Goal: Information Seeking & Learning: Learn about a topic

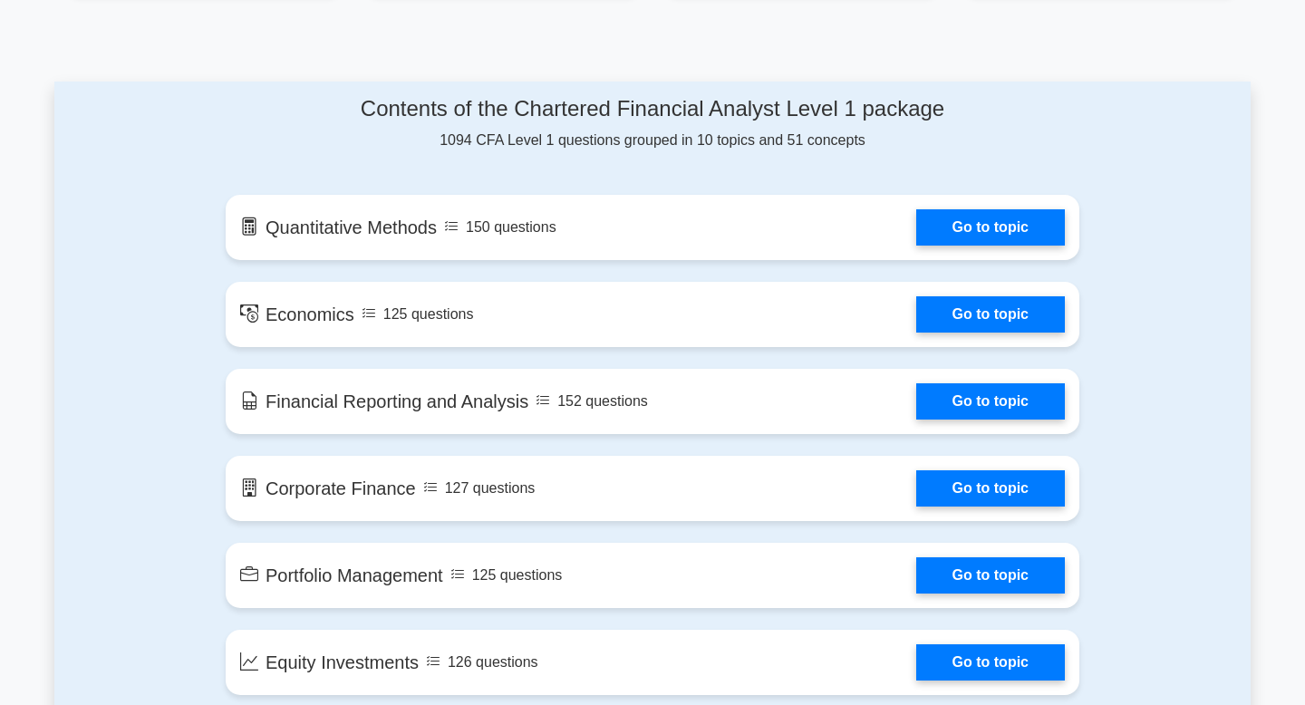
scroll to position [882, 0]
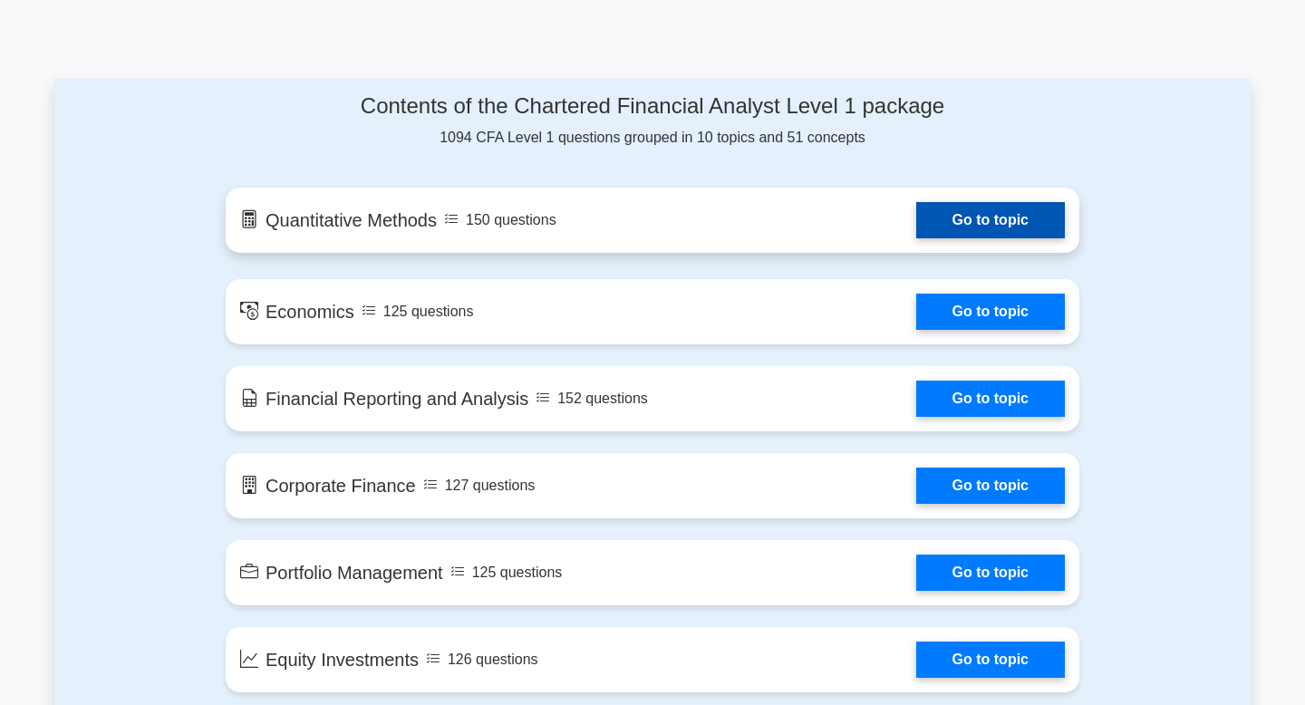
click at [955, 231] on link "Go to topic" at bounding box center [990, 220] width 149 height 36
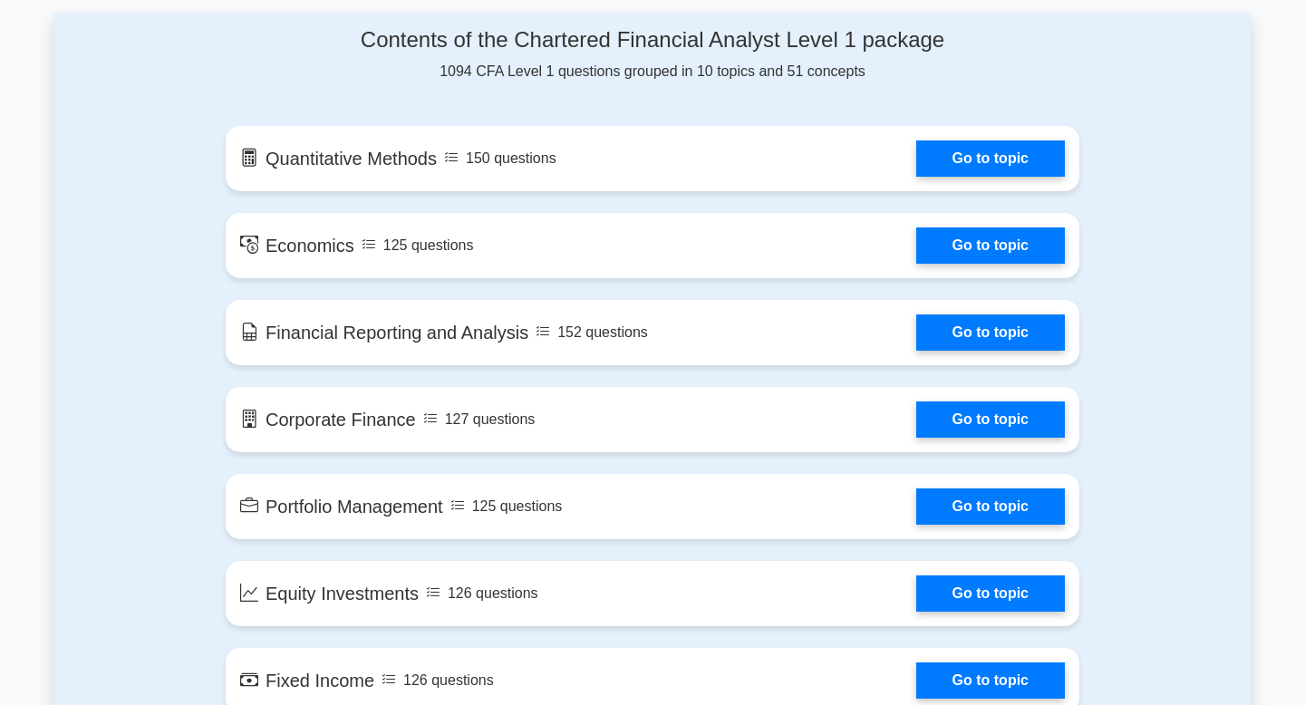
scroll to position [950, 0]
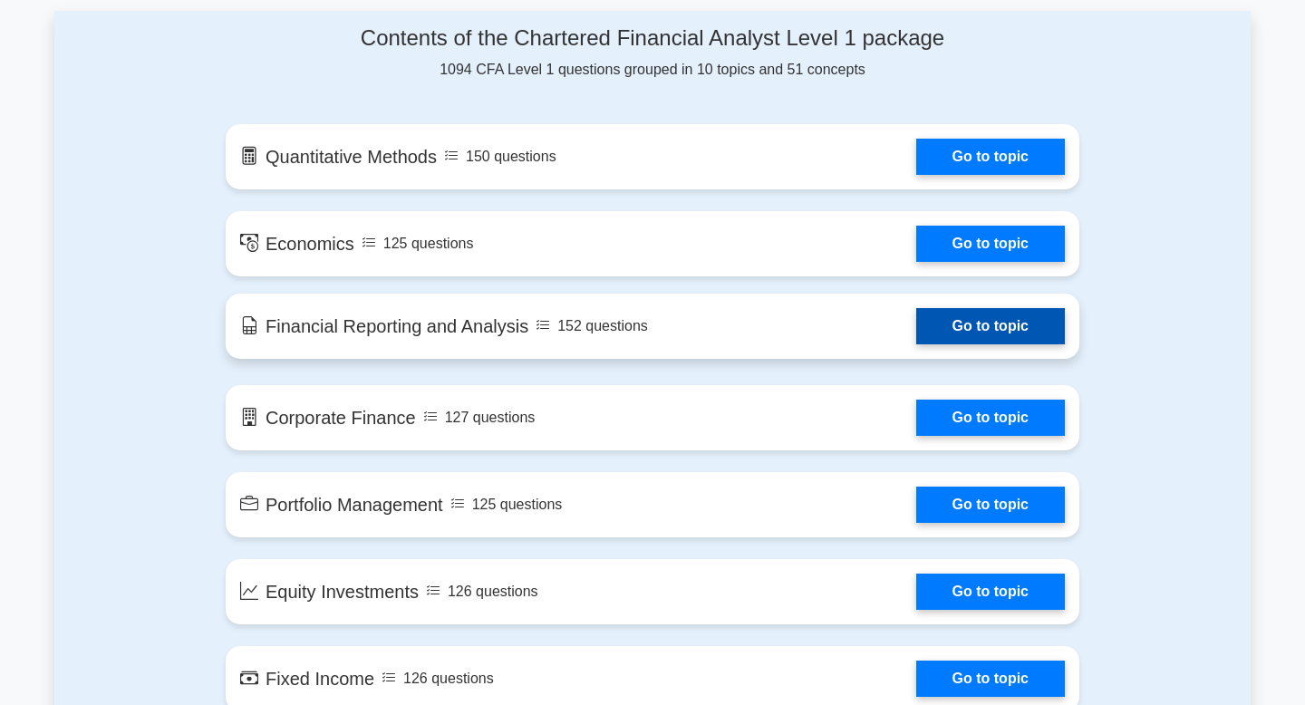
click at [939, 324] on link "Go to topic" at bounding box center [990, 326] width 149 height 36
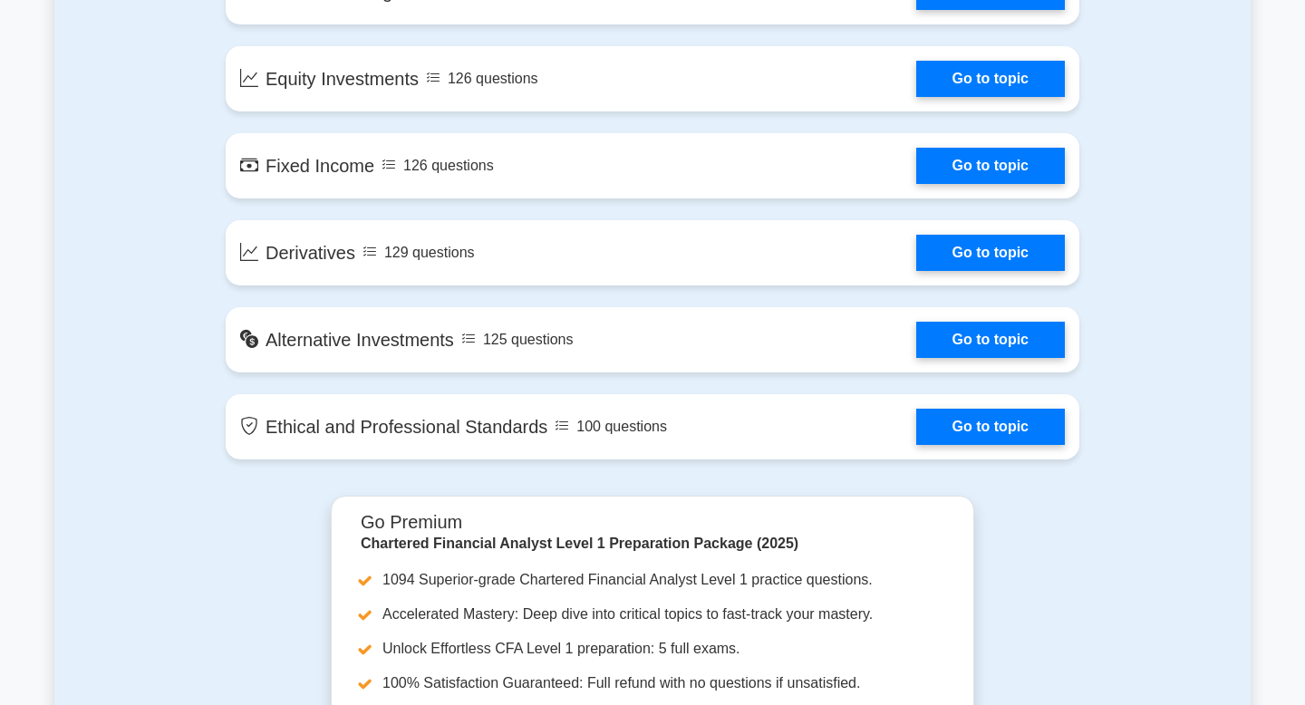
scroll to position [1468, 0]
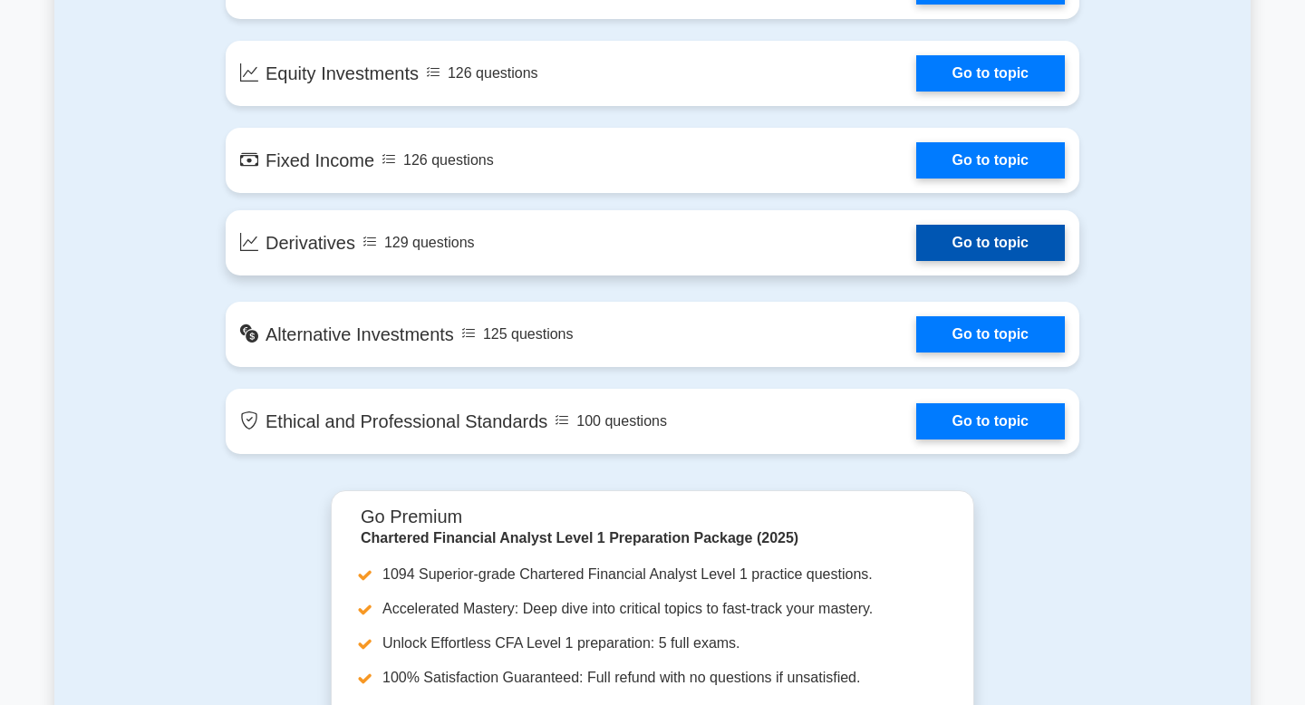
click at [976, 248] on link "Go to topic" at bounding box center [990, 243] width 149 height 36
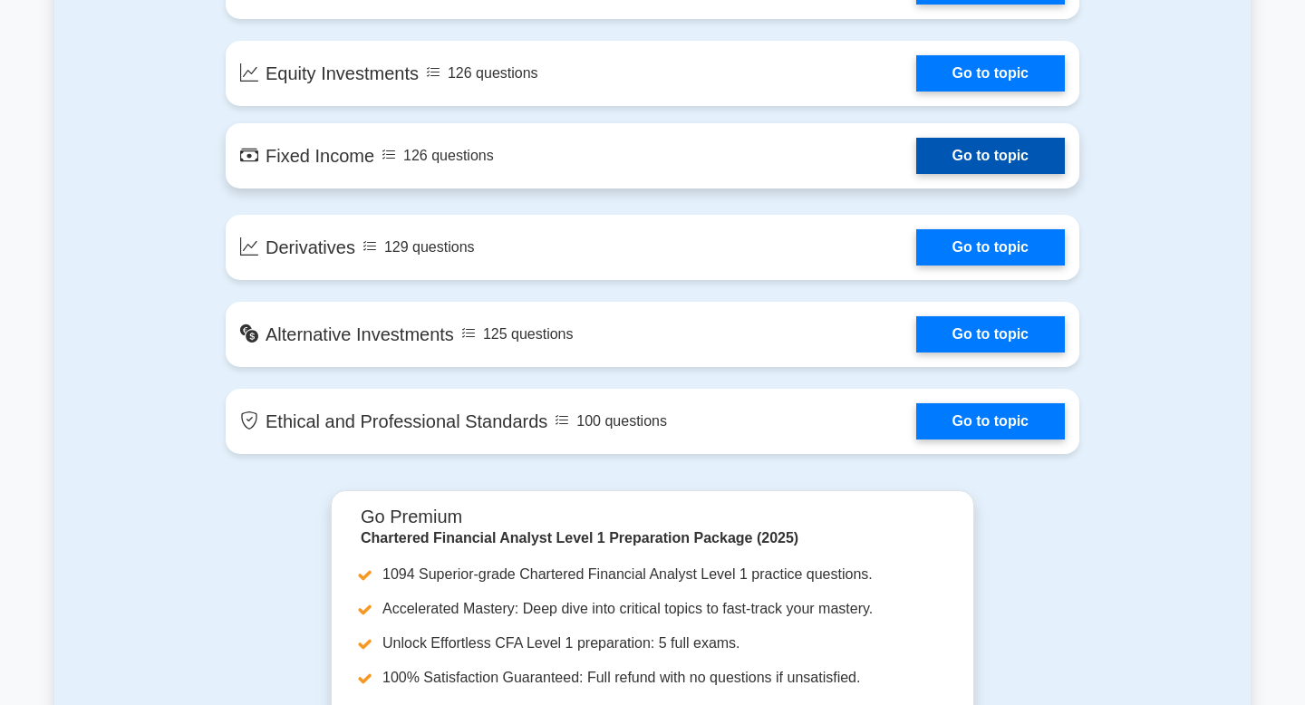
scroll to position [1476, 0]
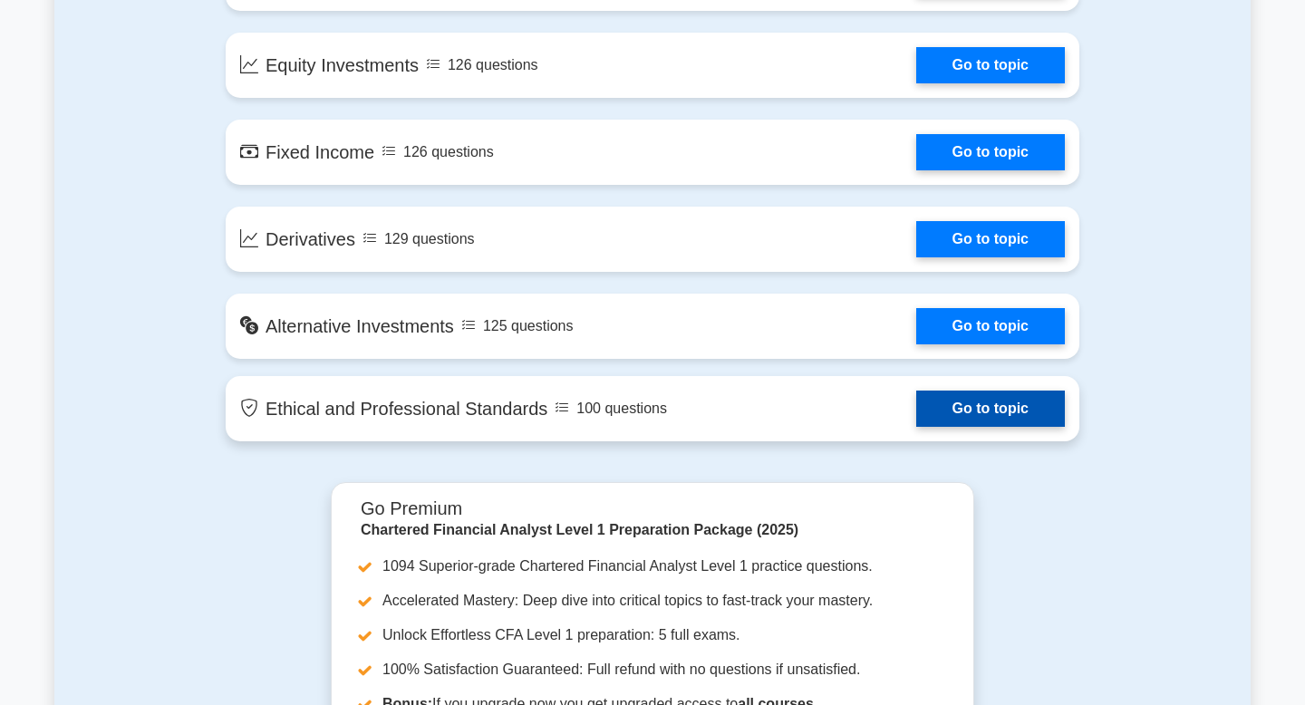
click at [971, 427] on link "Go to topic" at bounding box center [990, 409] width 149 height 36
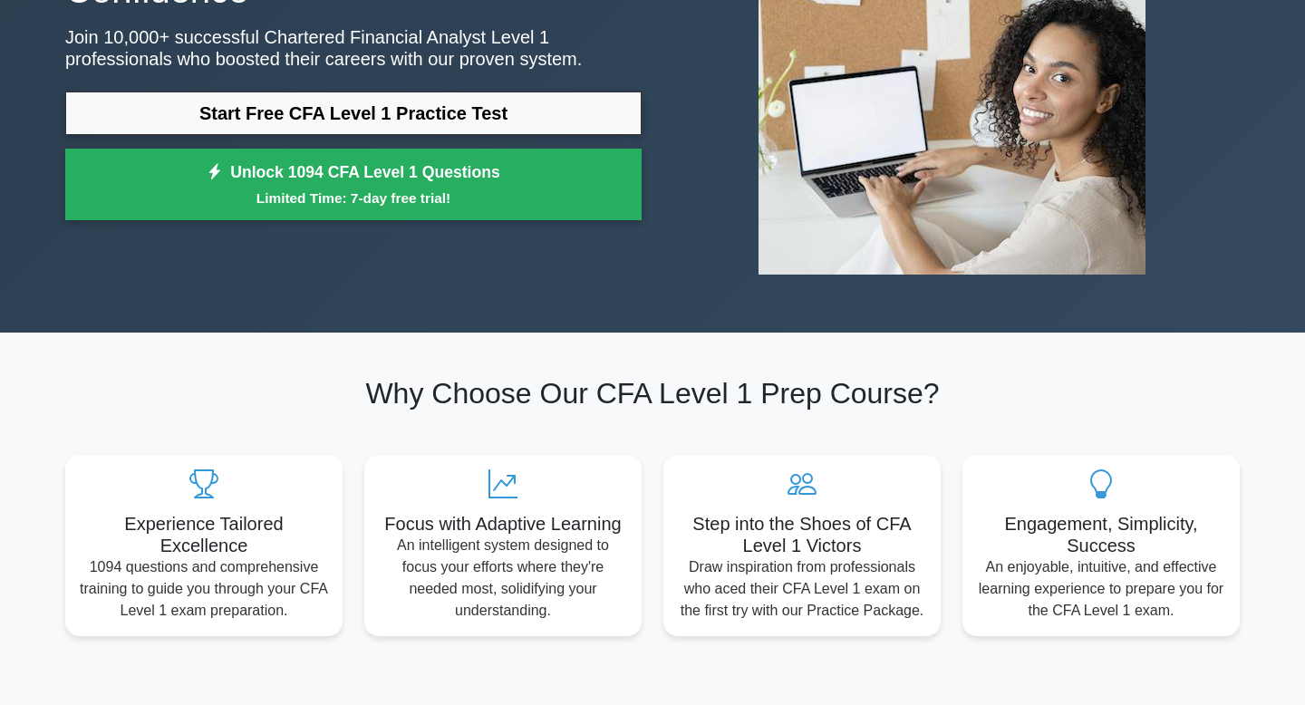
scroll to position [0, 0]
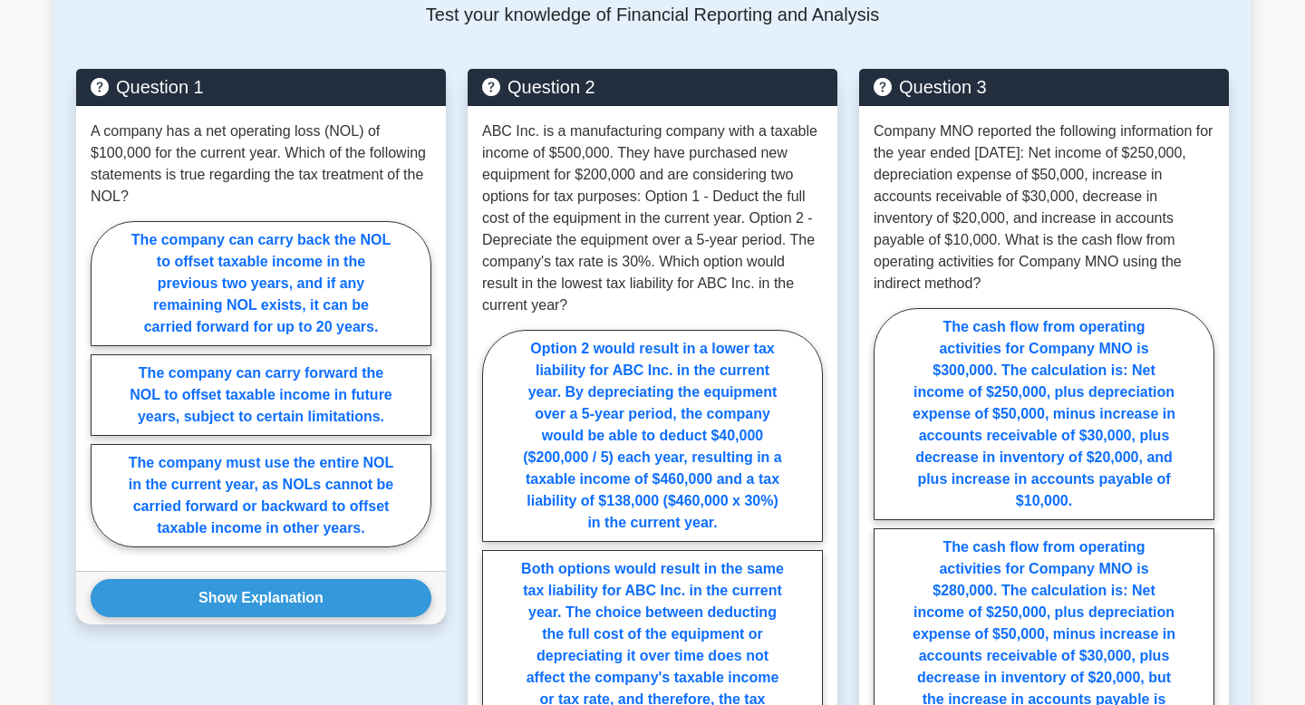
scroll to position [973, 0]
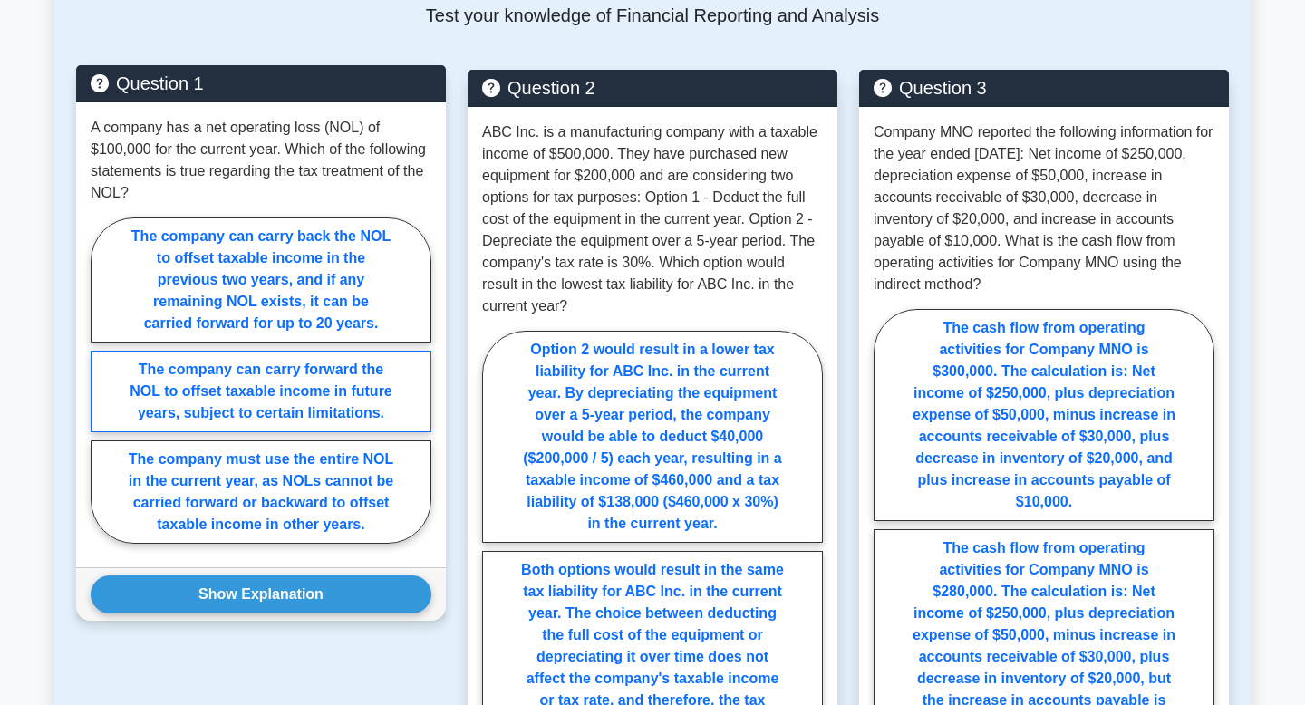
click at [160, 379] on label "The company can carry forward the NOL to offset taxable income in future years,…" at bounding box center [261, 392] width 341 height 82
click at [102, 380] on input "The company can carry forward the NOL to offset taxable income in future years,…" at bounding box center [97, 386] width 12 height 12
radio input "true"
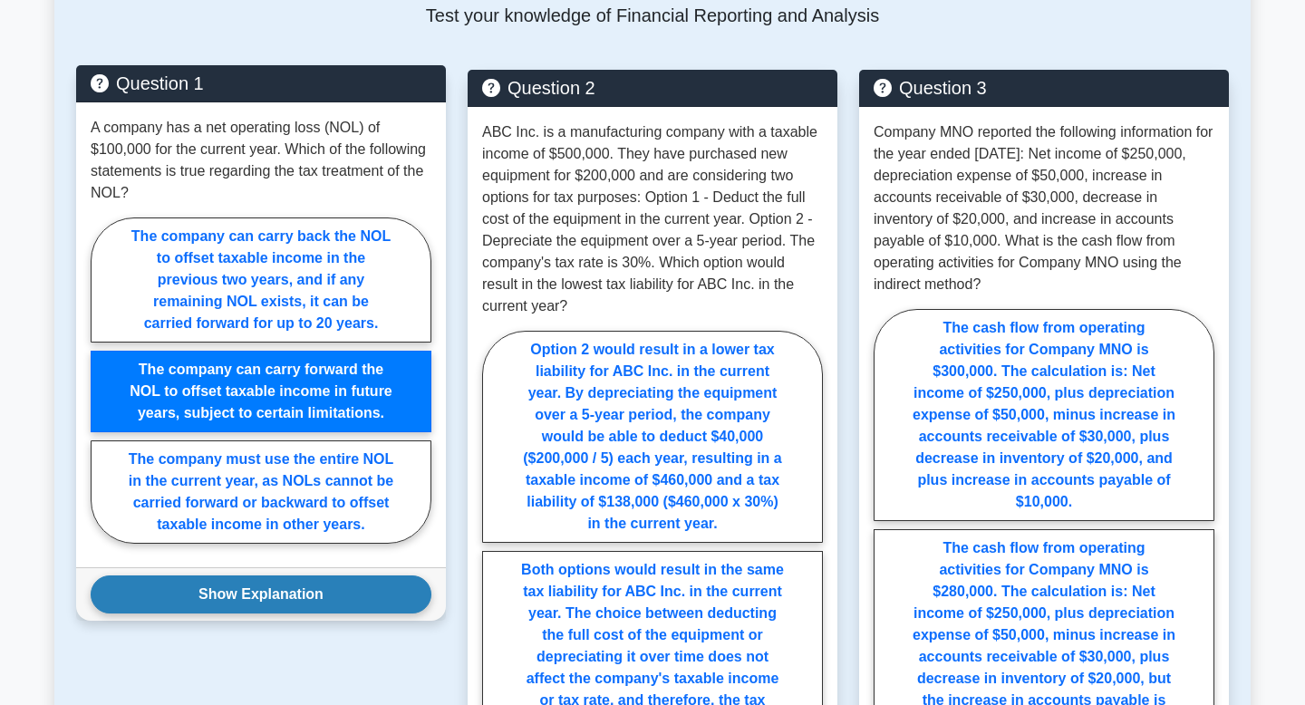
click at [261, 609] on button "Show Explanation" at bounding box center [261, 595] width 341 height 38
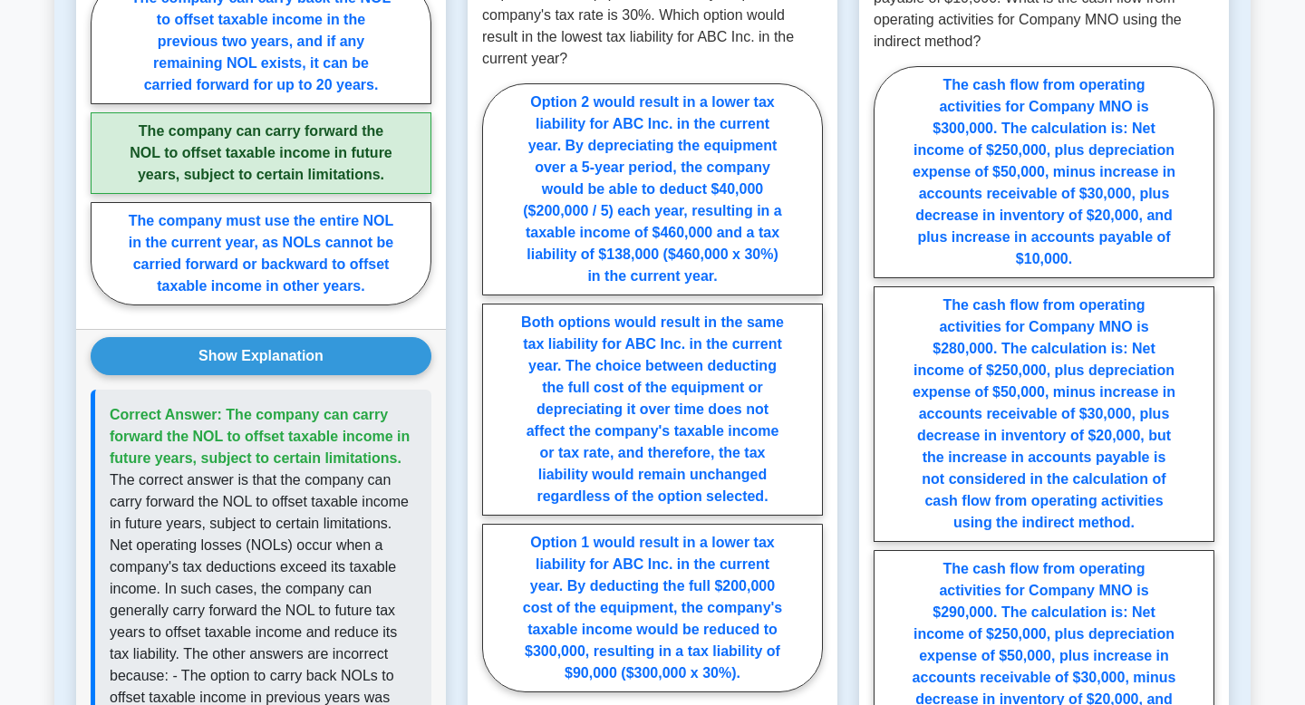
scroll to position [1205, 0]
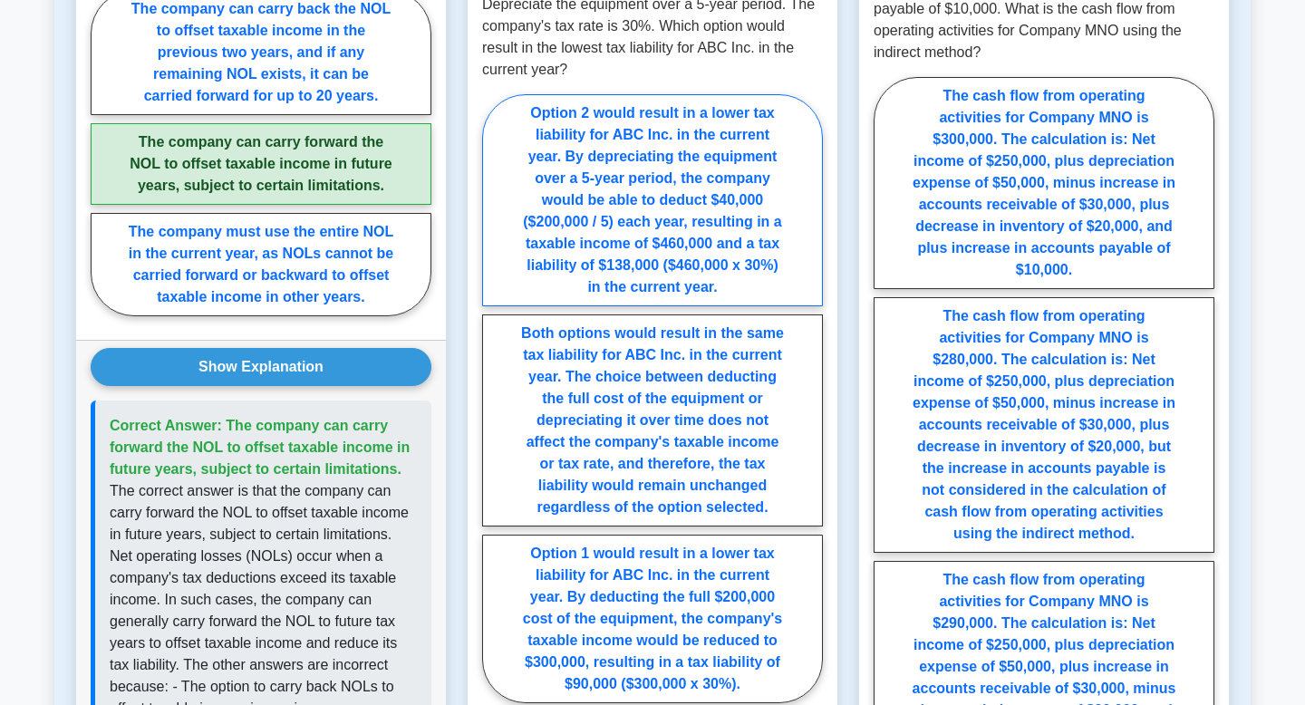
click at [580, 234] on label "Option 2 would result in a lower tax liability for ABC Inc. in the current year…" at bounding box center [652, 200] width 341 height 212
click at [494, 398] on input "Option 2 would result in a lower tax liability for ABC Inc. in the current year…" at bounding box center [488, 404] width 12 height 12
radio input "true"
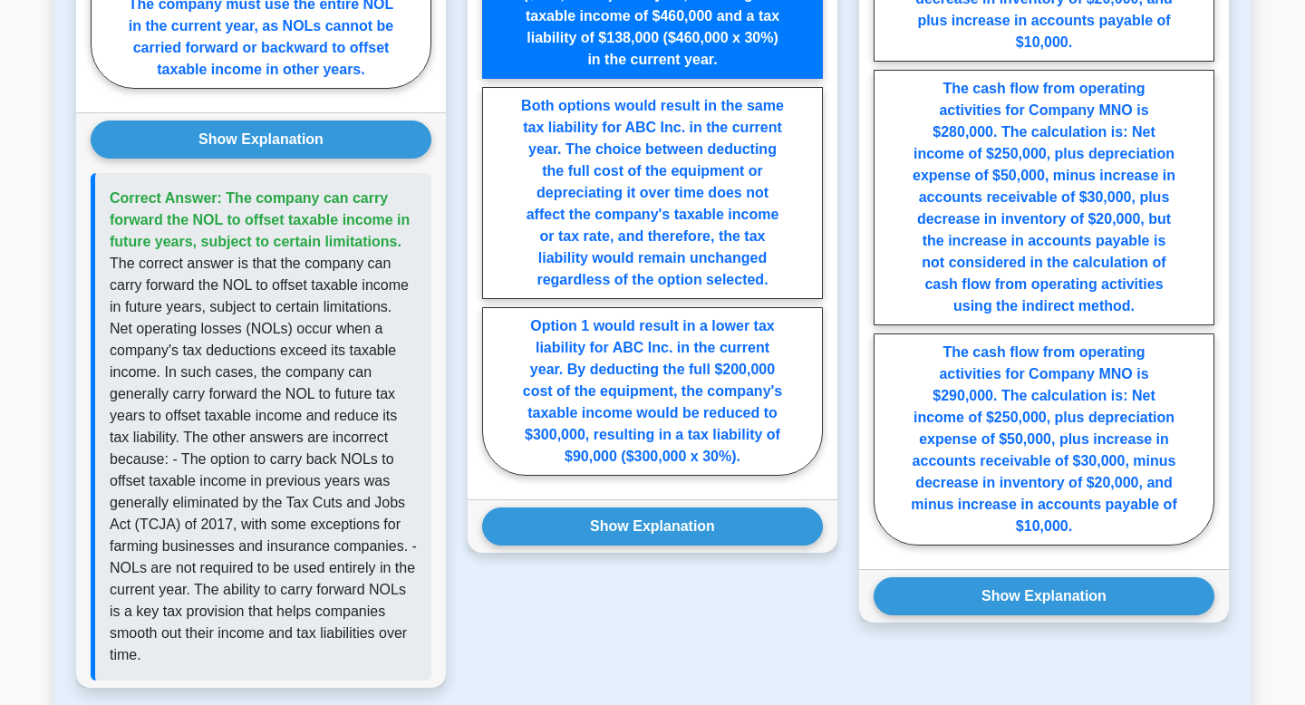
scroll to position [1435, 0]
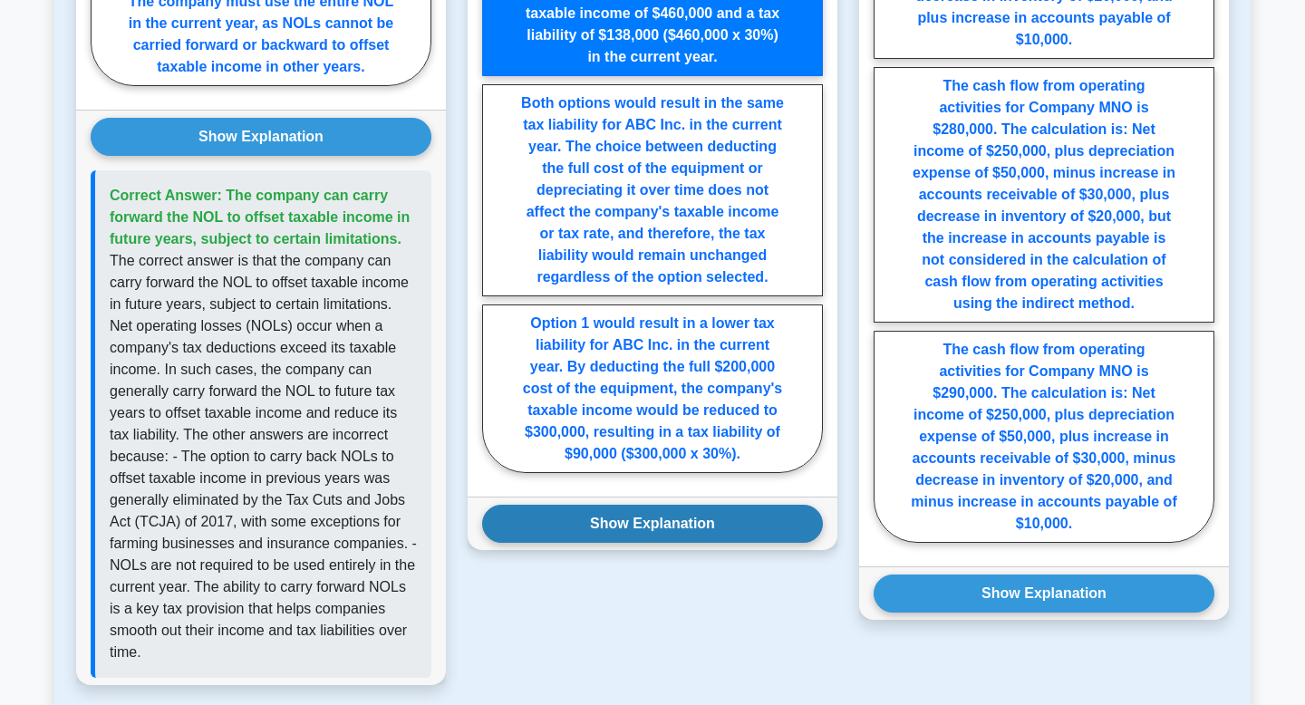
click at [539, 516] on button "Show Explanation" at bounding box center [652, 524] width 341 height 38
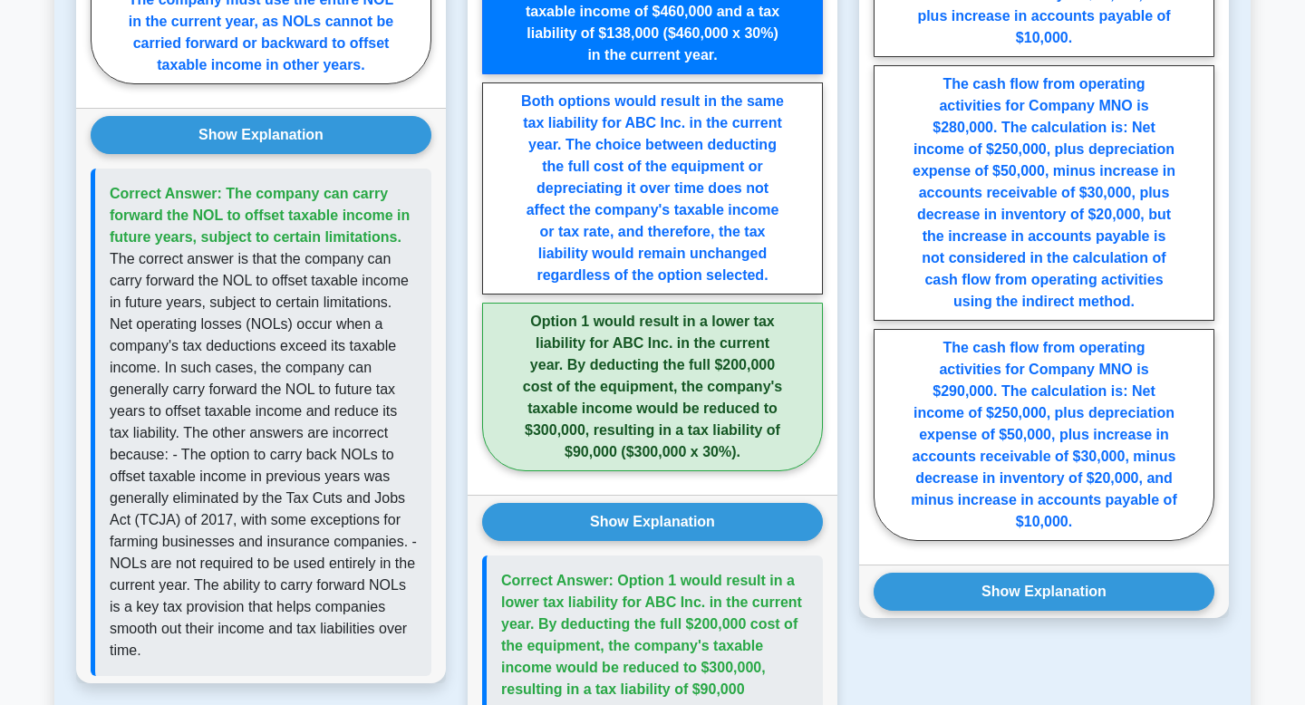
click at [636, 376] on label "Option 1 would result in a lower tax liability for ABC Inc. in the current year…" at bounding box center [652, 387] width 341 height 169
click at [494, 178] on input "Option 1 would result in a lower tax liability for ABC Inc. in the current year…" at bounding box center [488, 172] width 12 height 12
radio input "true"
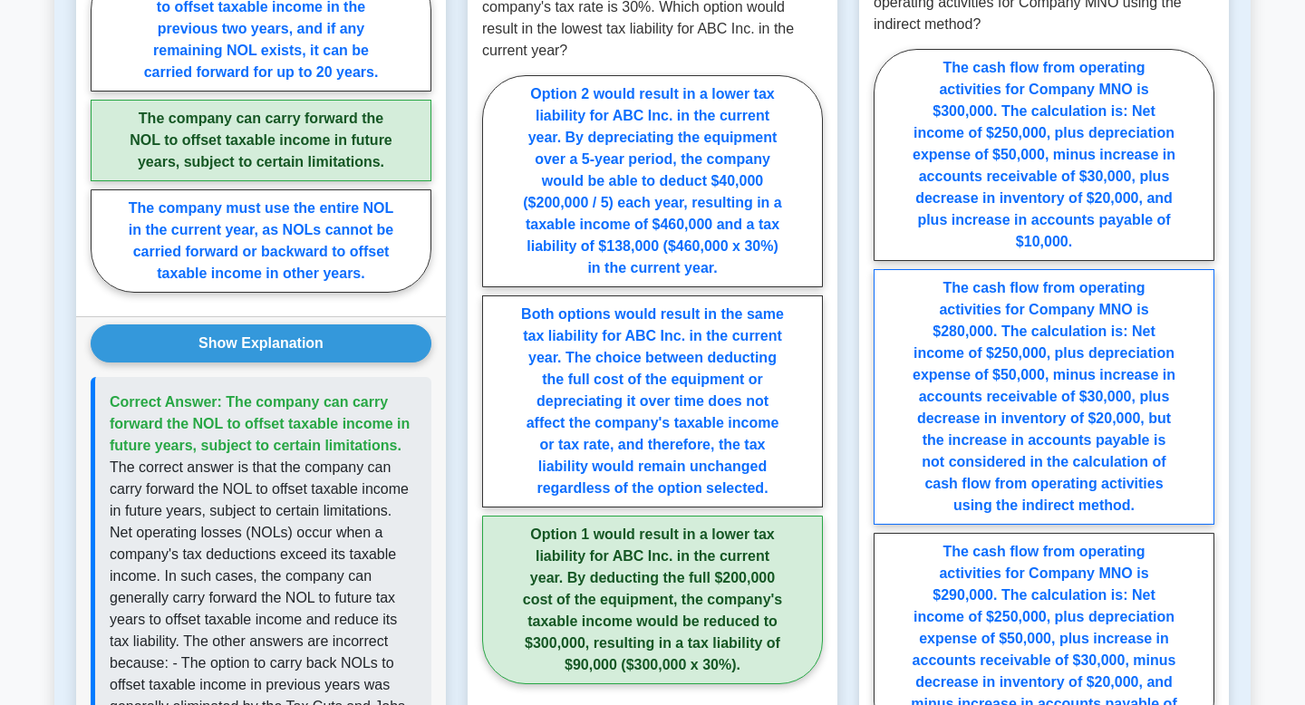
scroll to position [1226, 0]
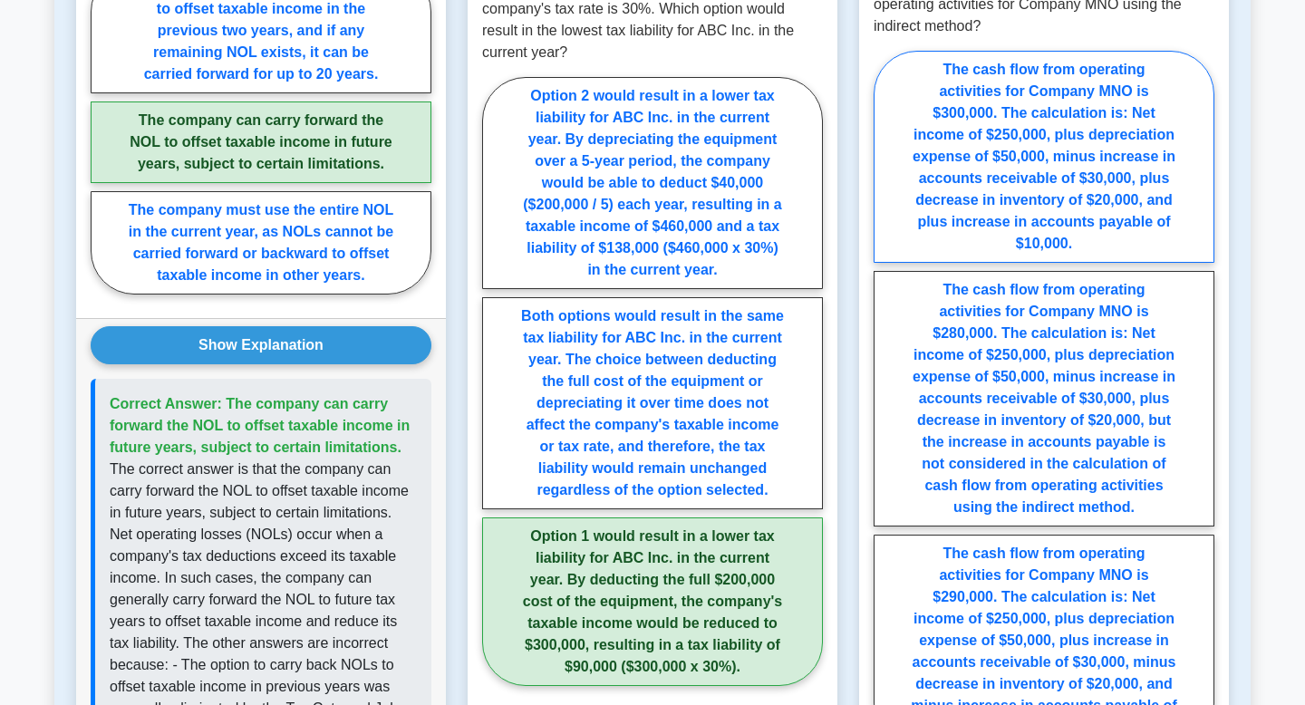
click at [972, 190] on label "The cash flow from operating activities for Company MNO is $300,000. The calcul…" at bounding box center [1044, 157] width 341 height 212
click at [886, 398] on input "The cash flow from operating activities for Company MNO is $300,000. The calcul…" at bounding box center [880, 404] width 12 height 12
radio input "true"
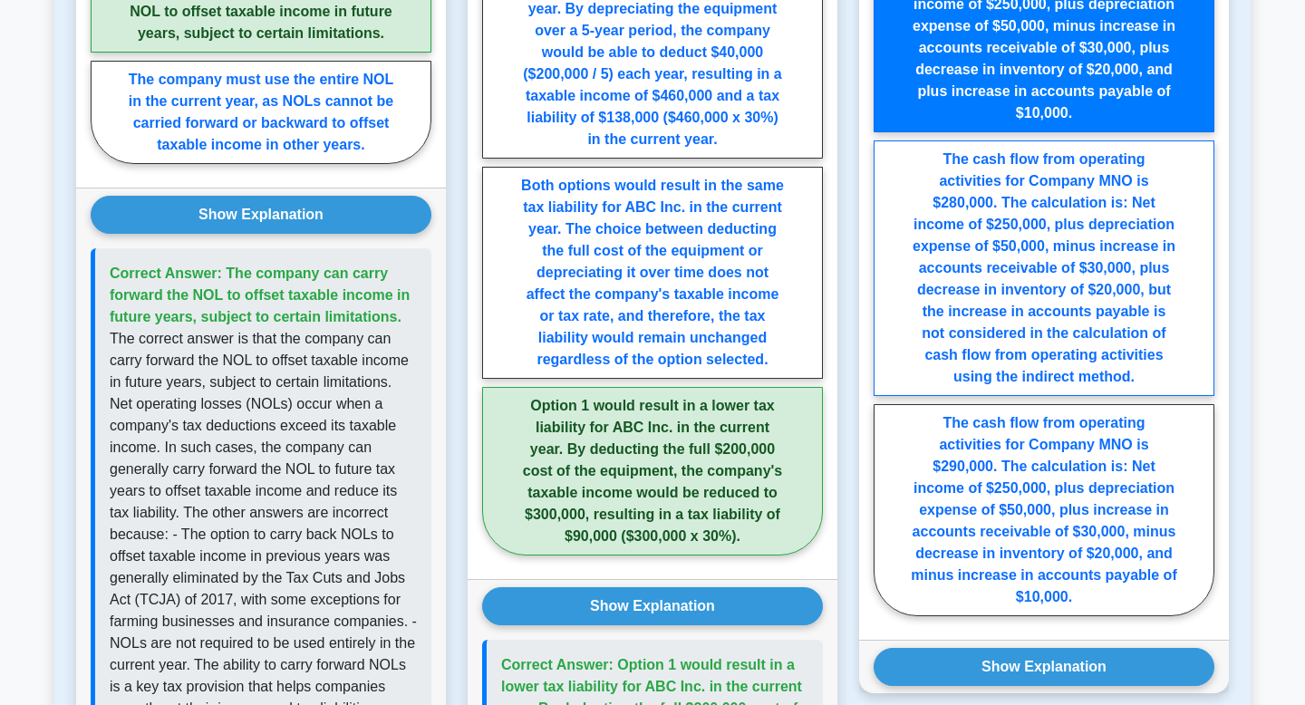
scroll to position [1707, 0]
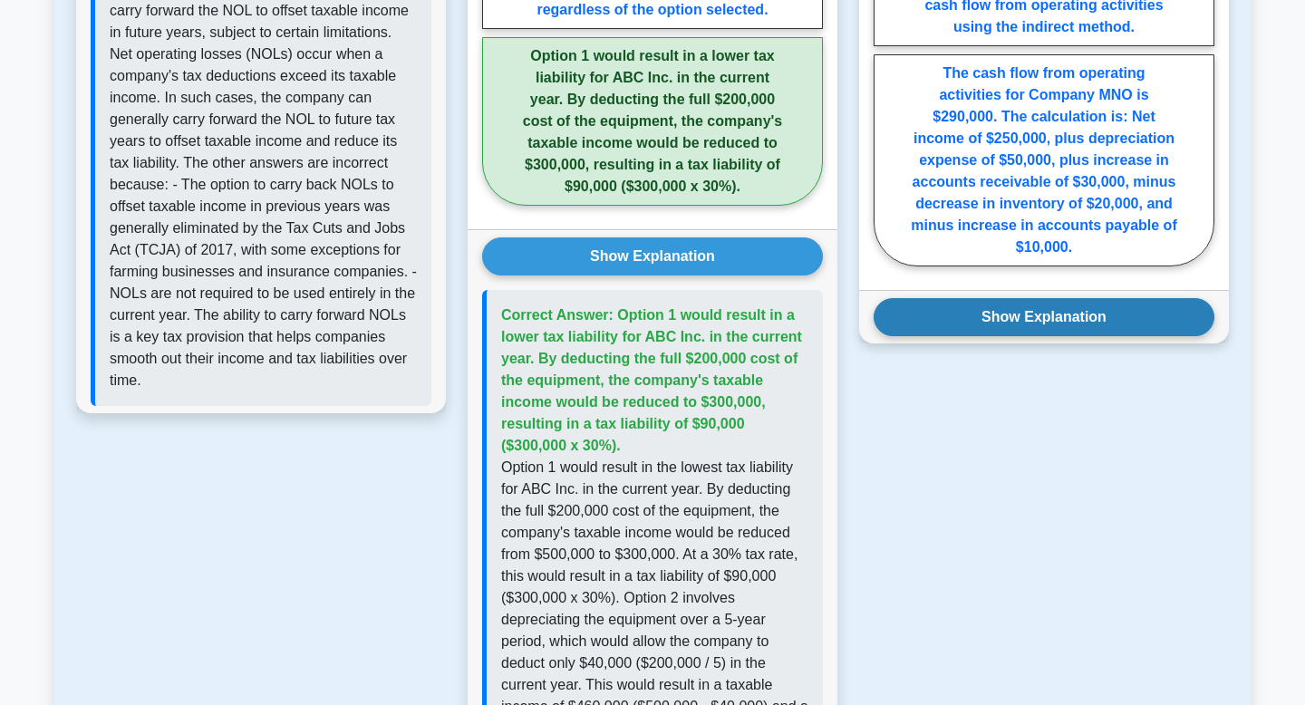
click at [983, 335] on button "Show Explanation" at bounding box center [1044, 317] width 341 height 38
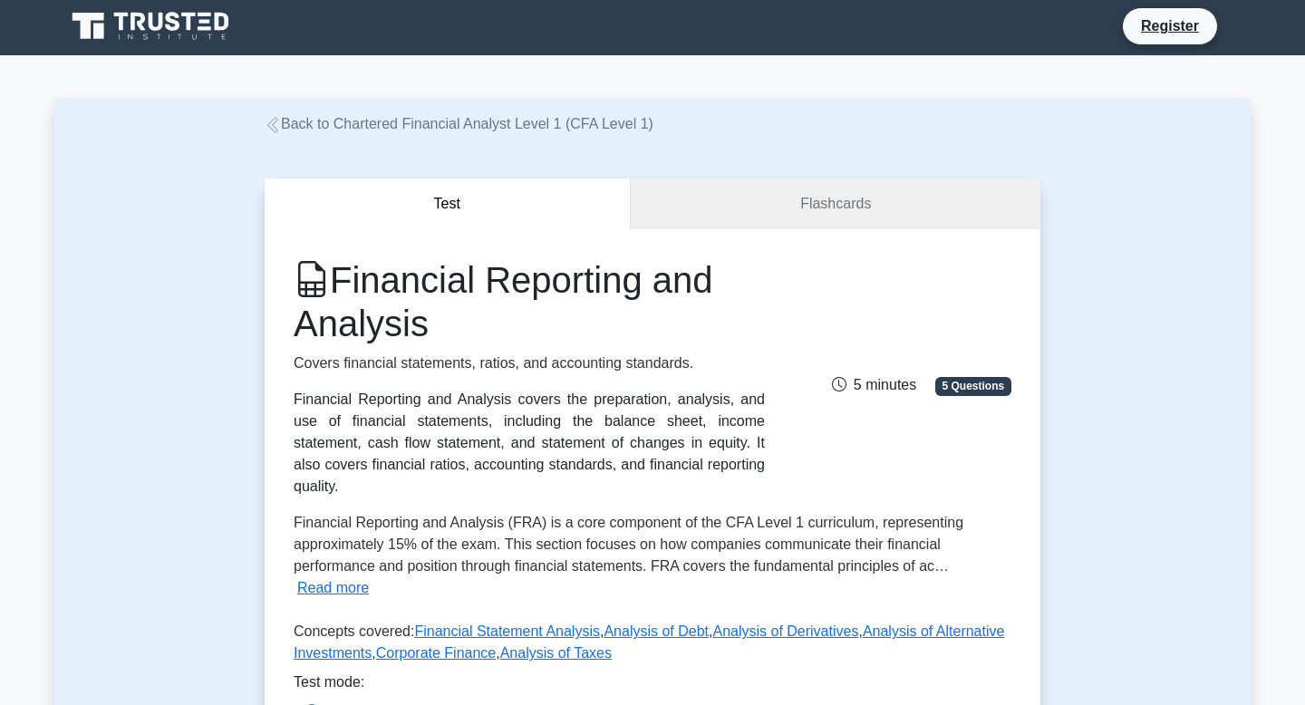
scroll to position [0, 0]
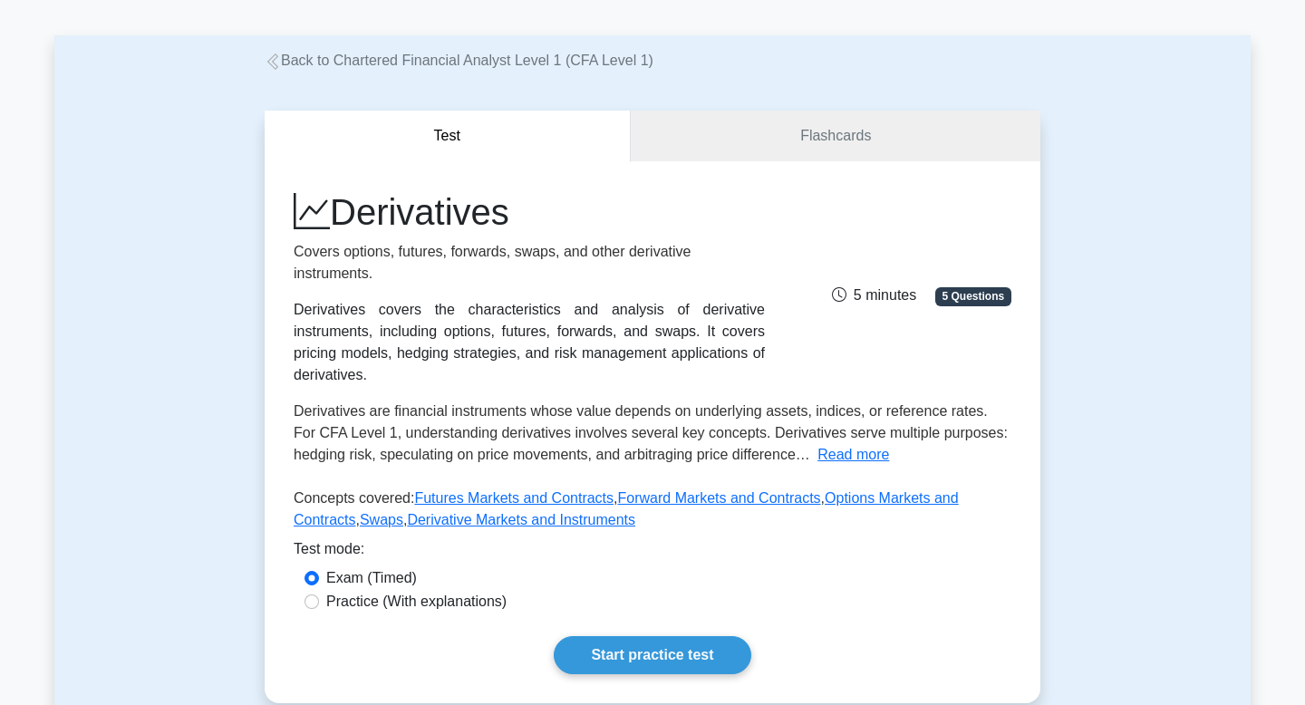
scroll to position [50, 0]
